Goal: Transaction & Acquisition: Download file/media

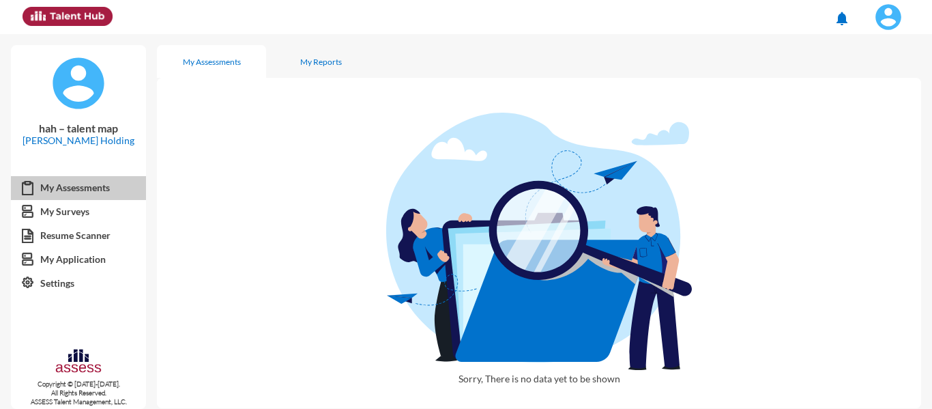
click at [68, 187] on link "My Assessments" at bounding box center [78, 187] width 135 height 25
click at [319, 54] on div "My Reports" at bounding box center [320, 61] width 109 height 33
click at [198, 66] on div "My Assessments" at bounding box center [212, 62] width 58 height 10
click at [89, 205] on link "My Surveys" at bounding box center [78, 211] width 135 height 25
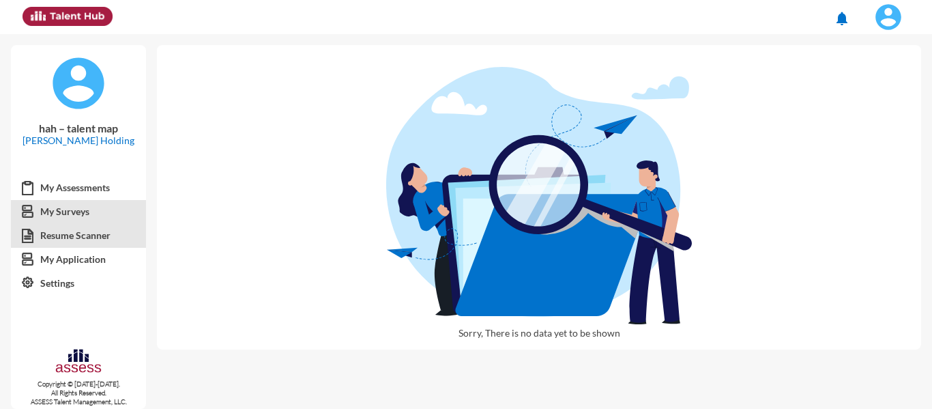
click at [79, 238] on link "Resume Scanner" at bounding box center [78, 235] width 135 height 25
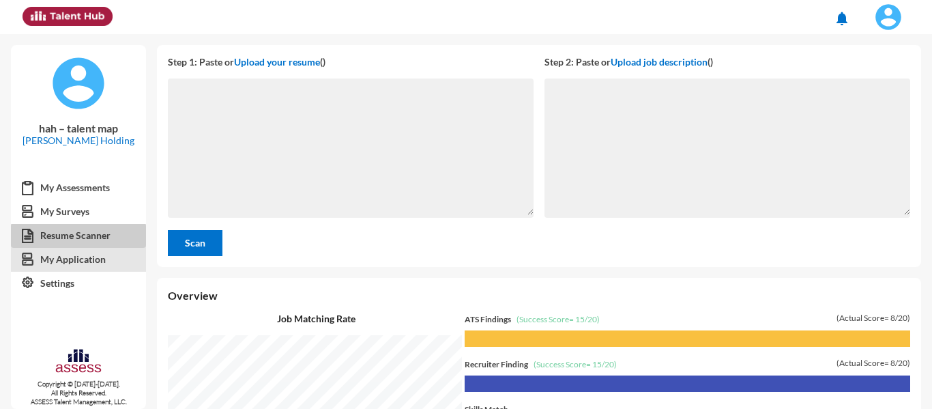
scroll to position [375, 768]
click at [84, 257] on link "My Application" at bounding box center [78, 259] width 135 height 25
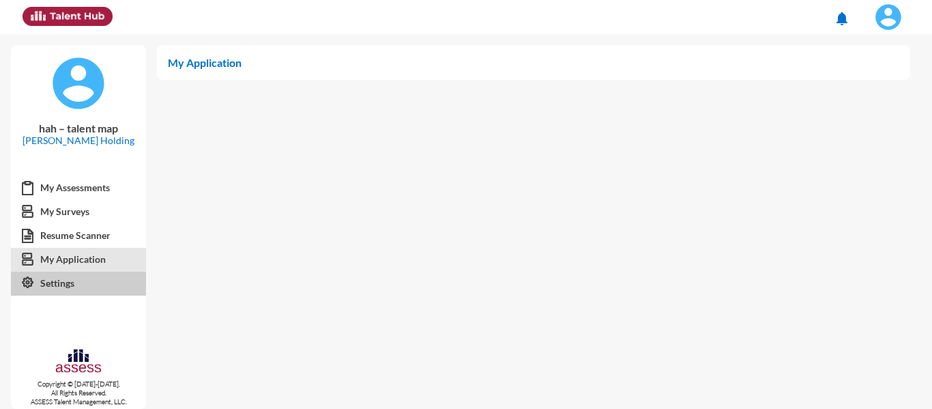
click at [83, 284] on link "Settings" at bounding box center [78, 283] width 135 height 25
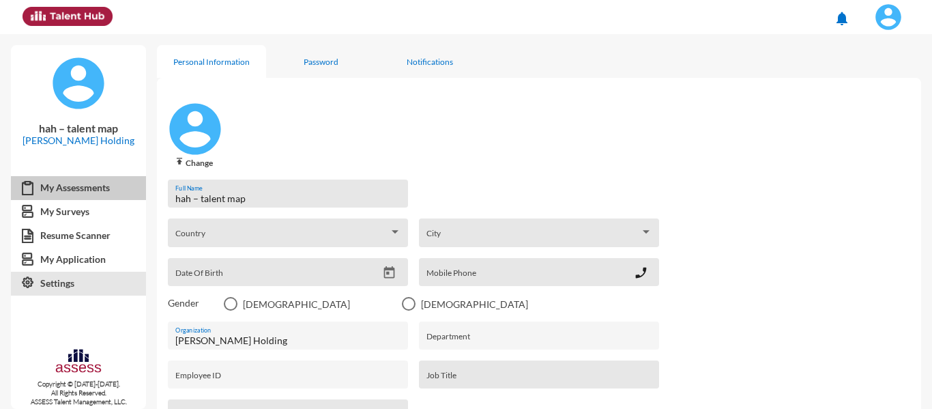
click at [66, 199] on link "My Assessments" at bounding box center [78, 187] width 135 height 25
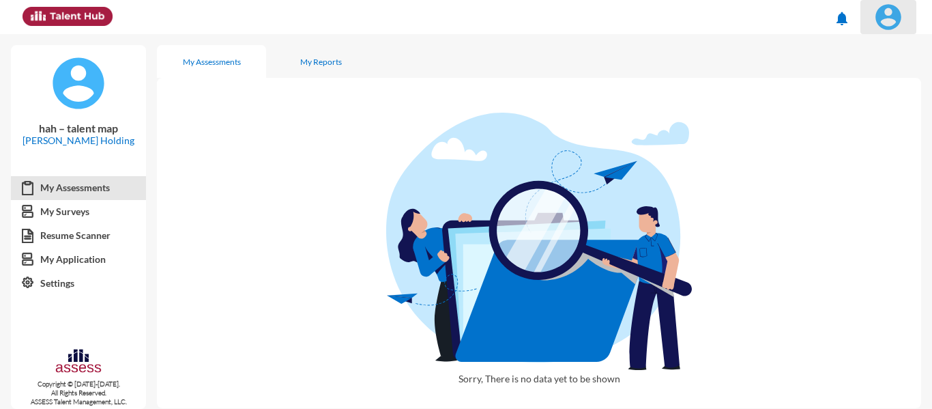
click at [878, 15] on img at bounding box center [888, 16] width 27 height 27
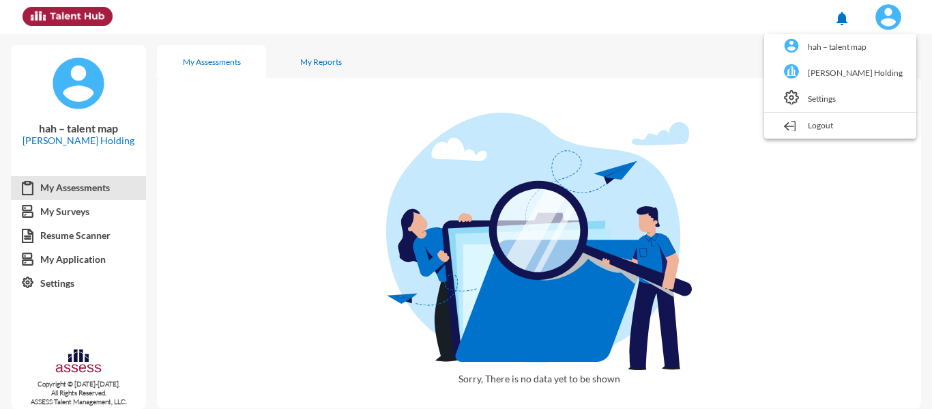
click at [652, 46] on div at bounding box center [466, 204] width 932 height 409
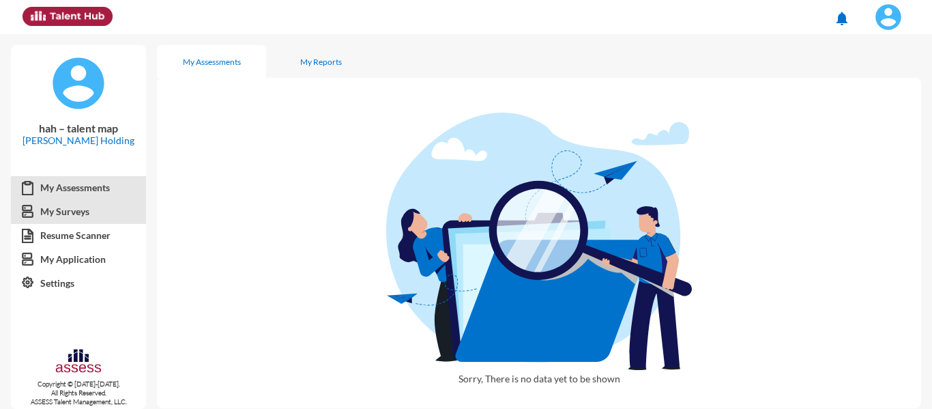
click at [47, 215] on link "My Surveys" at bounding box center [78, 211] width 135 height 25
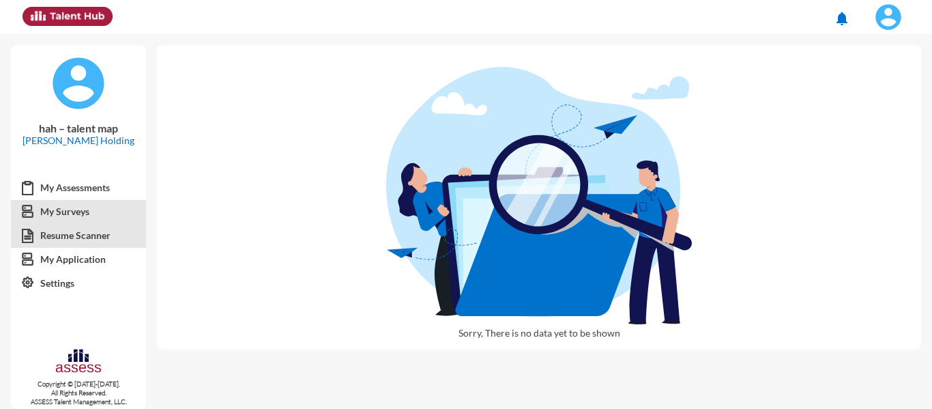
click at [92, 228] on link "Resume Scanner" at bounding box center [78, 235] width 135 height 25
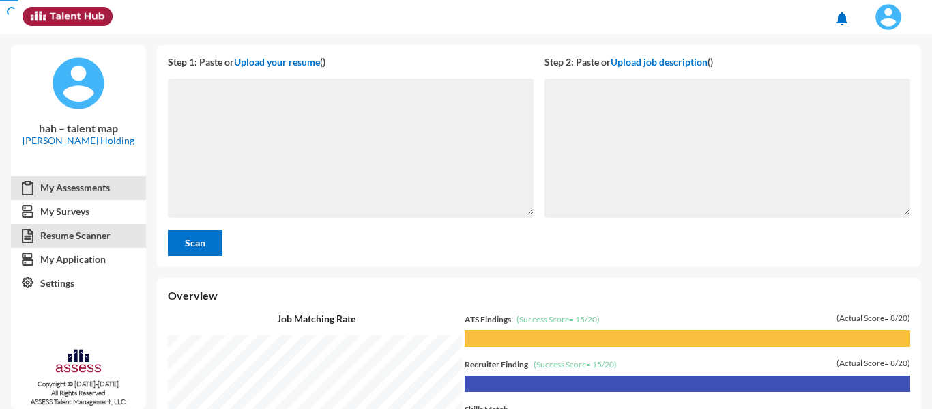
scroll to position [375, 768]
click at [61, 183] on link "My Assessments" at bounding box center [78, 187] width 135 height 25
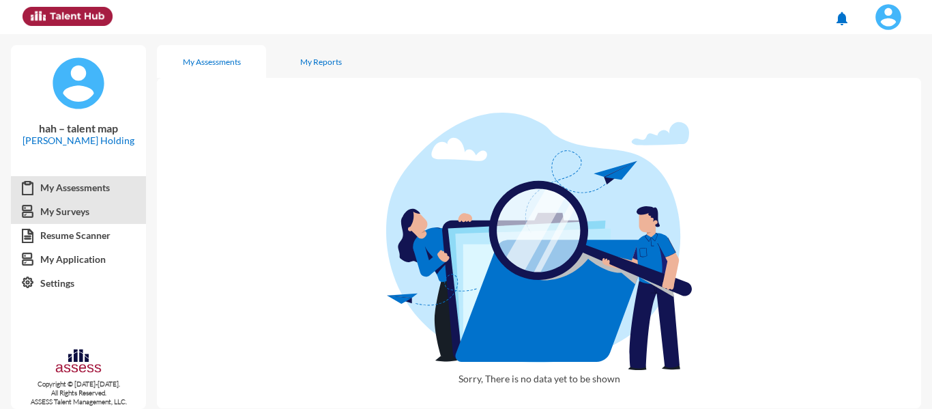
click at [71, 220] on link "My Surveys" at bounding box center [78, 211] width 135 height 25
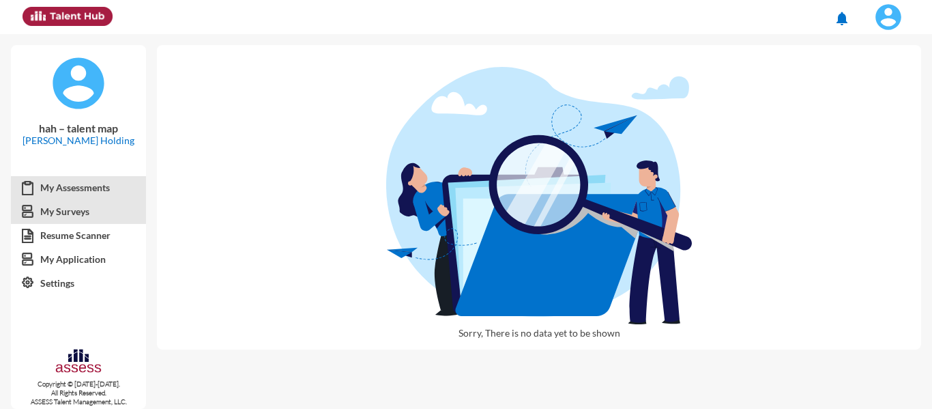
click at [63, 190] on link "My Assessments" at bounding box center [78, 187] width 135 height 25
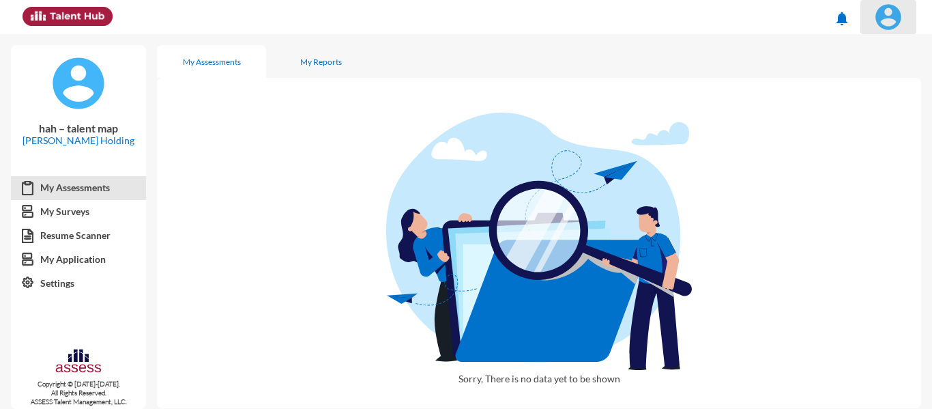
click at [892, 20] on img at bounding box center [888, 16] width 27 height 27
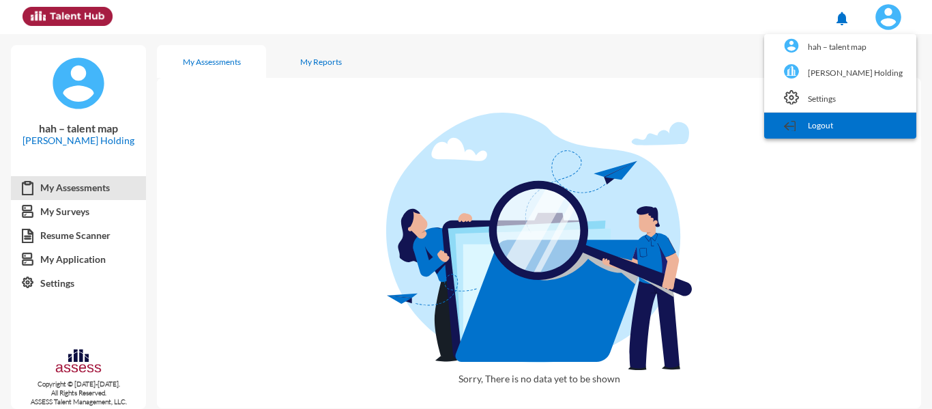
click at [833, 134] on link "Logout" at bounding box center [840, 126] width 139 height 26
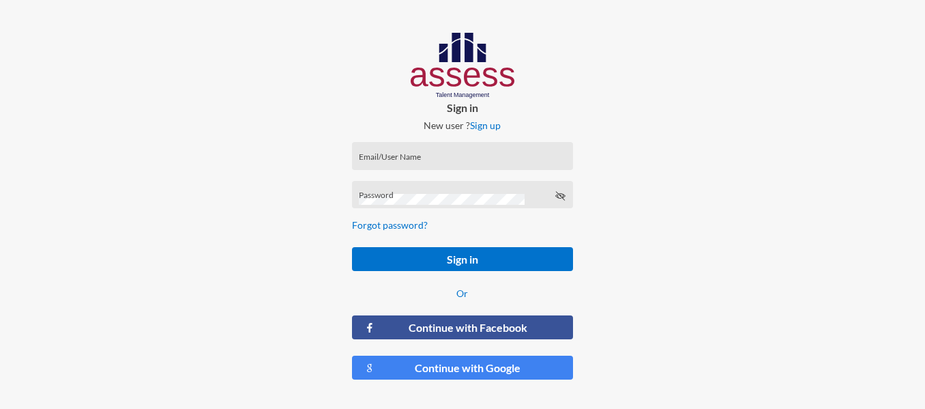
type input "HAH – Talent Map"
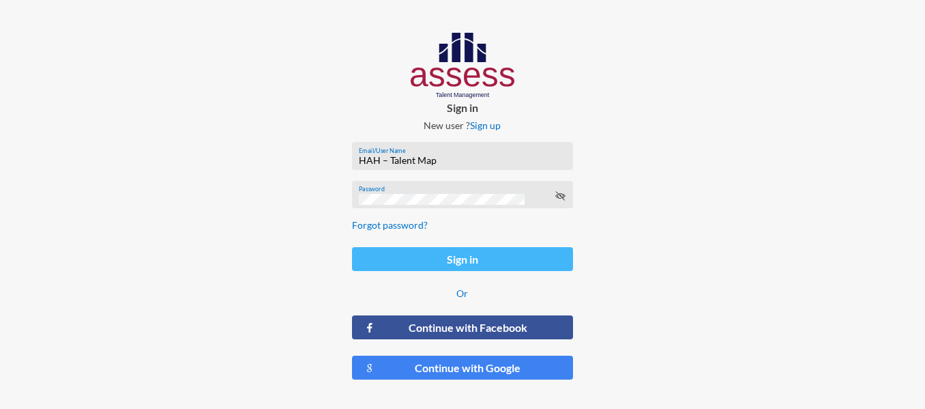
click at [453, 257] on button "Sign in" at bounding box center [462, 259] width 221 height 24
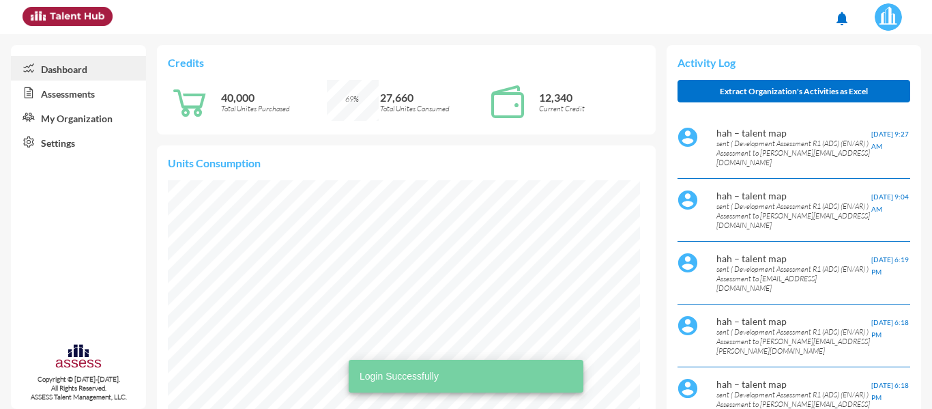
scroll to position [107, 214]
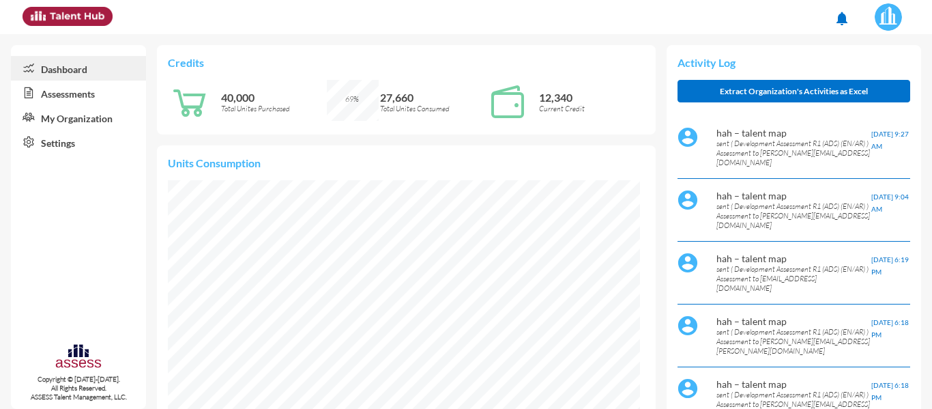
click at [83, 91] on link "Assessments" at bounding box center [78, 93] width 135 height 25
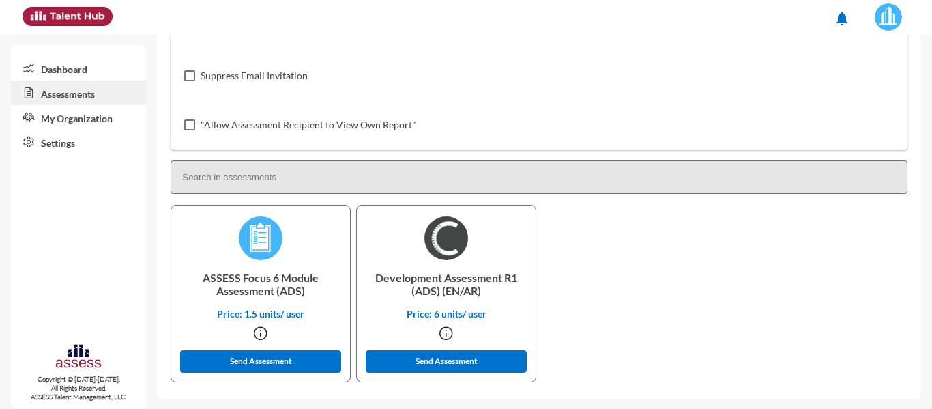
scroll to position [261, 0]
click at [306, 179] on input at bounding box center [539, 176] width 737 height 33
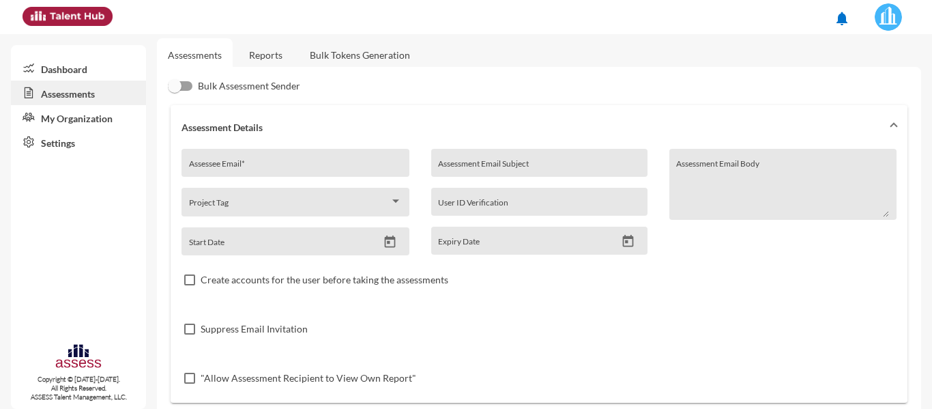
scroll to position [0, 0]
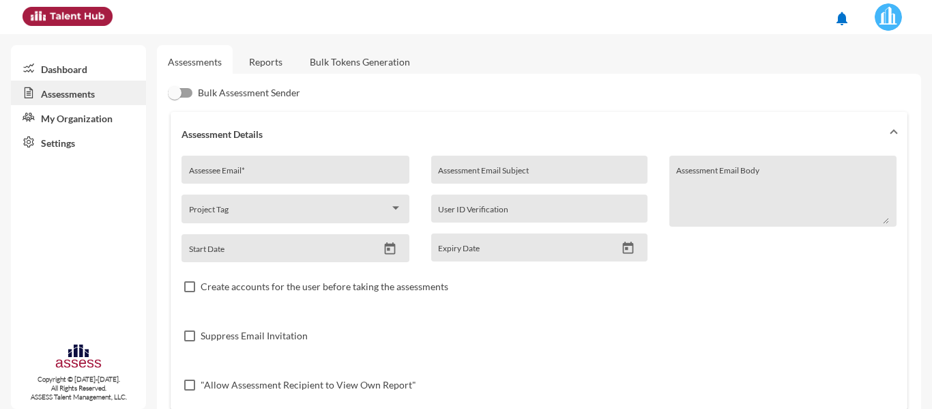
click at [285, 62] on link "Reports" at bounding box center [265, 61] width 55 height 33
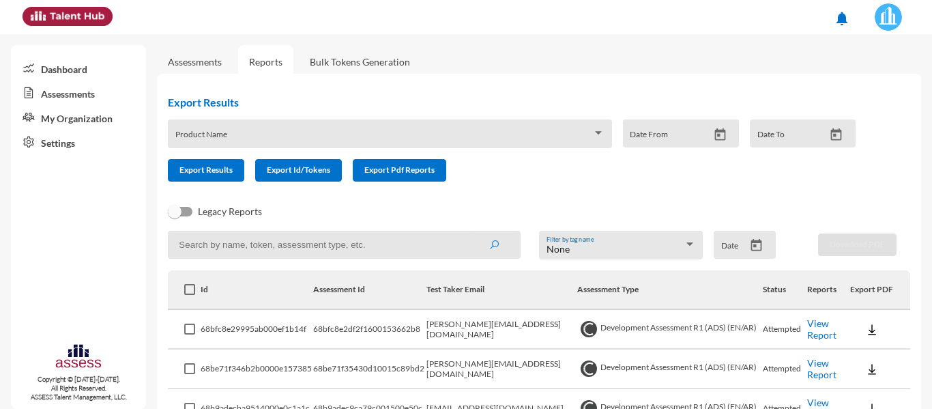
click at [289, 247] on input at bounding box center [344, 245] width 353 height 28
type input "mohamed attia"
click at [472, 232] on button "submit" at bounding box center [494, 244] width 44 height 25
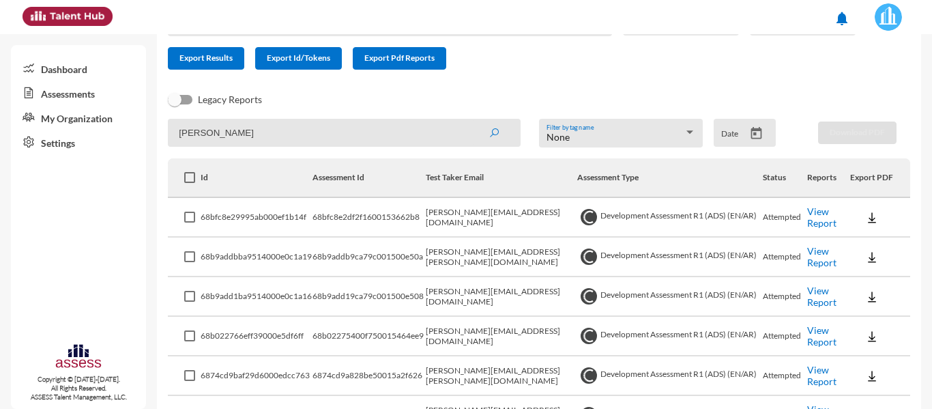
scroll to position [137, 0]
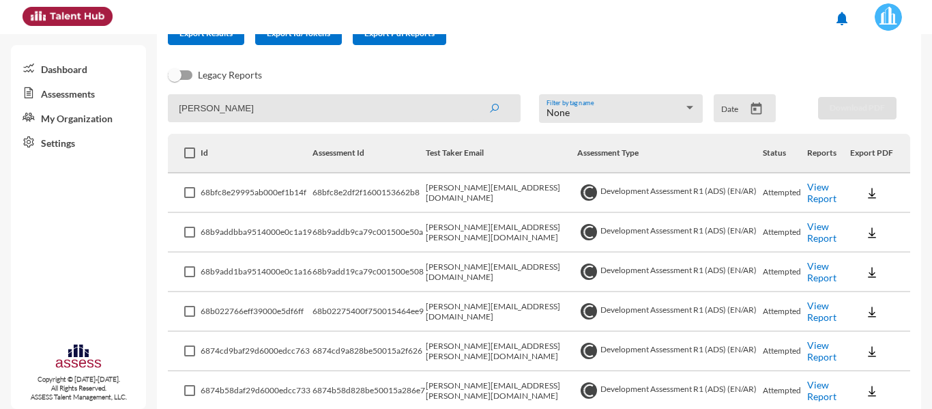
click at [865, 189] on img at bounding box center [872, 193] width 14 height 14
click at [867, 219] on button "OCM / EN" at bounding box center [888, 218] width 89 height 26
click at [865, 229] on img at bounding box center [872, 233] width 14 height 14
click at [873, 256] on button "OCM / EN" at bounding box center [888, 257] width 89 height 26
